Goal: Information Seeking & Learning: Learn about a topic

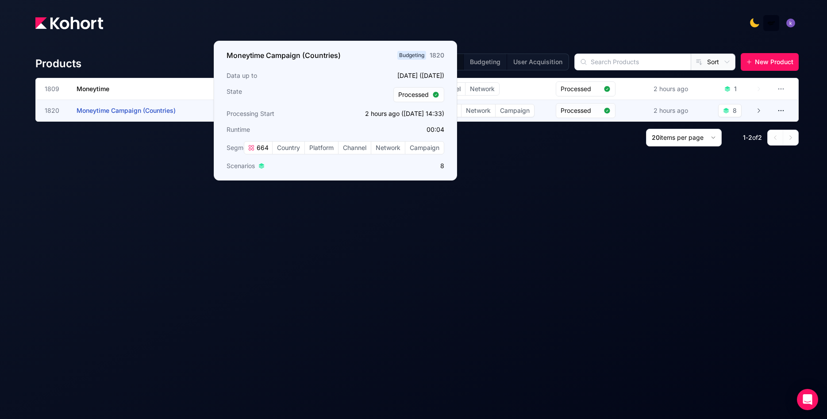
click at [131, 114] on span "Moneytime Campaign (Countries)" at bounding box center [126, 111] width 99 height 8
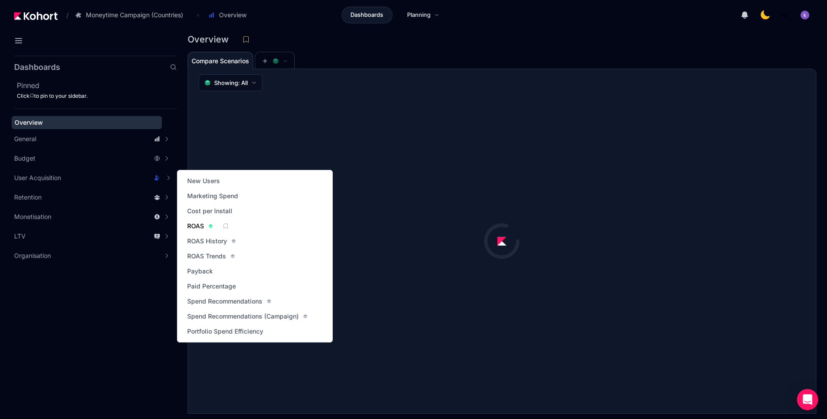
click at [192, 229] on span "ROAS" at bounding box center [195, 226] width 17 height 9
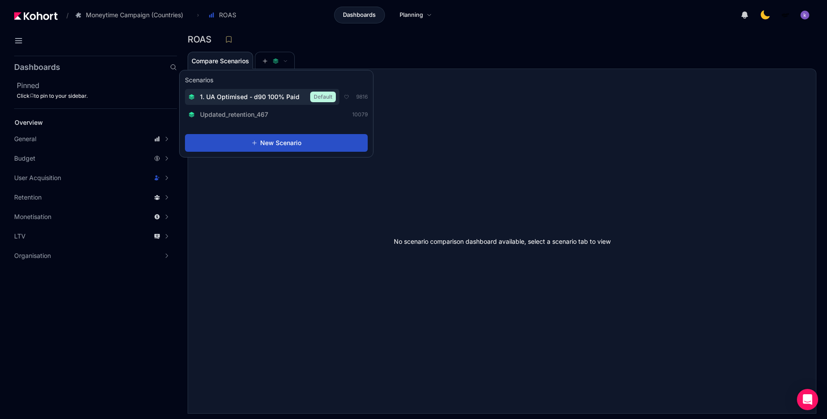
click at [259, 95] on span "1. UA Optimised - d90 100% Paid" at bounding box center [250, 96] width 100 height 9
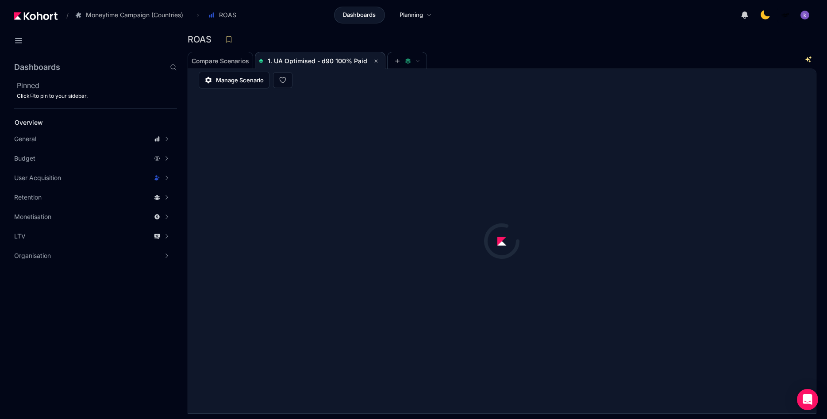
click at [508, 40] on div "ROAS" at bounding box center [498, 39] width 621 height 13
